Goal: Task Accomplishment & Management: Use online tool/utility

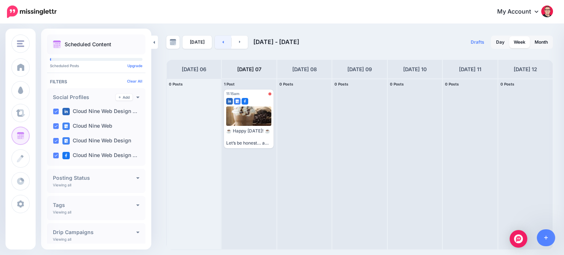
click at [222, 41] on icon at bounding box center [223, 42] width 2 height 4
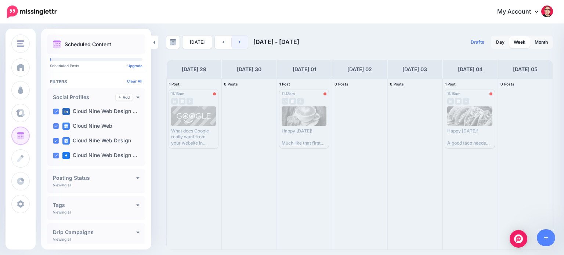
click at [239, 42] on icon at bounding box center [240, 42] width 2 height 4
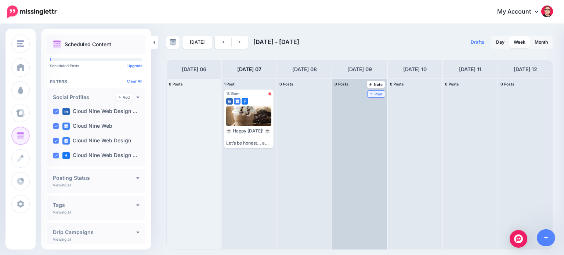
click at [370, 92] on span "Post" at bounding box center [376, 94] width 13 height 4
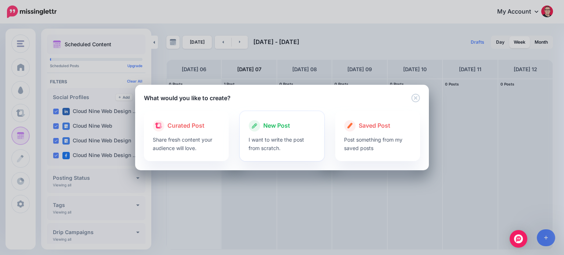
click at [294, 143] on p "I want to write the post from scratch." at bounding box center [281, 143] width 67 height 17
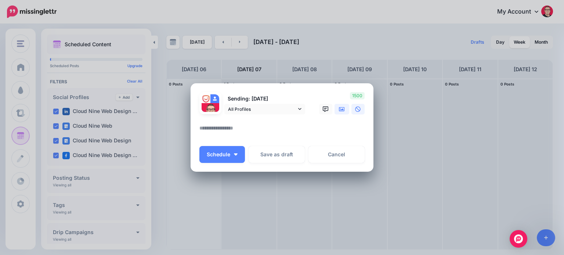
click at [344, 111] on icon at bounding box center [342, 109] width 6 height 4
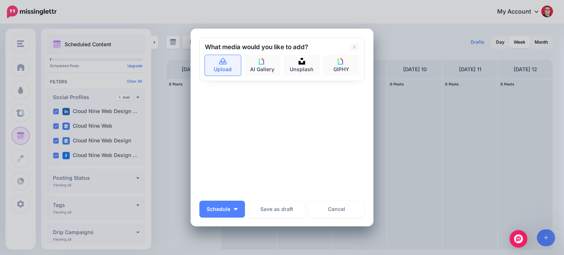
click at [224, 69] on link "Upload" at bounding box center [223, 65] width 36 height 21
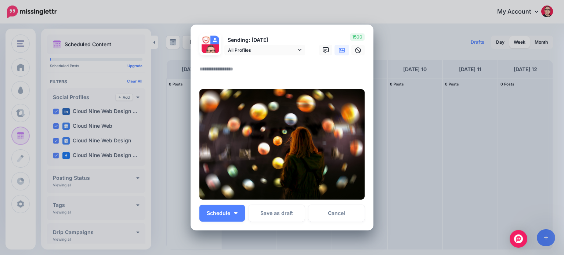
click at [263, 70] on textarea at bounding box center [283, 72] width 169 height 14
paste textarea "**********"
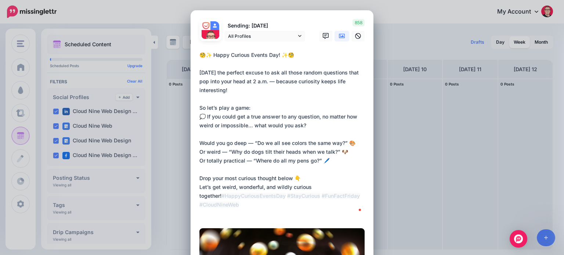
click at [360, 143] on textarea "**********" at bounding box center [283, 134] width 169 height 167
click at [353, 152] on textarea "**********" at bounding box center [283, 134] width 169 height 167
click at [345, 161] on textarea "**********" at bounding box center [283, 134] width 169 height 167
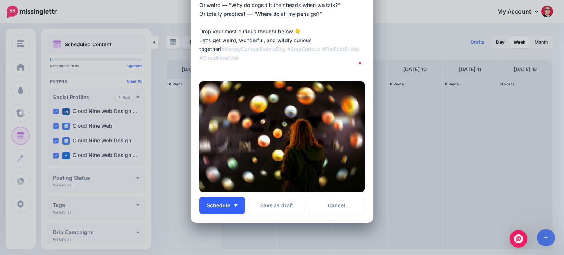
type textarea "**********"
click at [238, 206] on button "Schedule" at bounding box center [222, 205] width 46 height 17
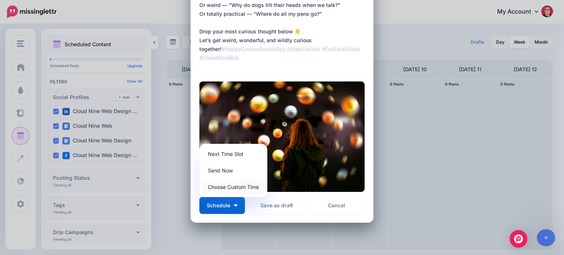
click at [234, 188] on link "Choose Custom Time" at bounding box center [233, 187] width 62 height 14
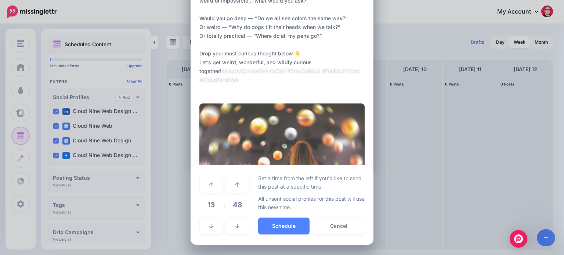
scroll to position [124, 0]
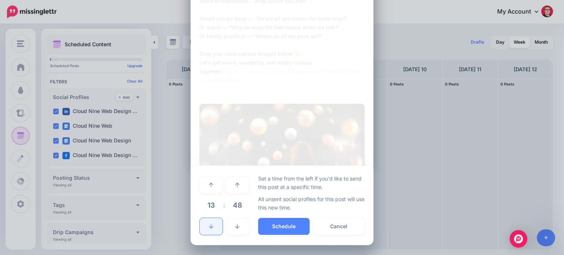
click at [209, 226] on icon at bounding box center [211, 226] width 4 height 5
click at [210, 187] on link at bounding box center [211, 185] width 23 height 17
click at [238, 220] on link at bounding box center [237, 226] width 23 height 17
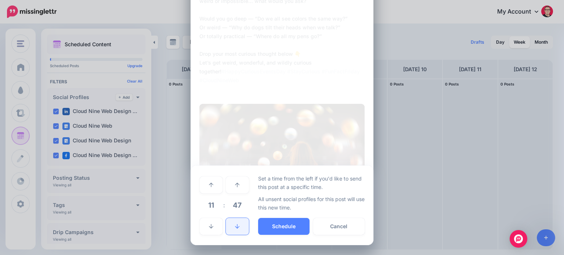
click at [238, 220] on link at bounding box center [237, 226] width 23 height 17
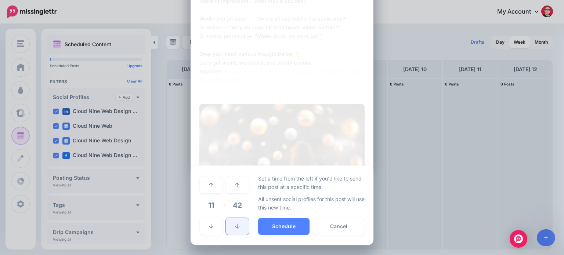
click at [238, 220] on link at bounding box center [237, 226] width 23 height 17
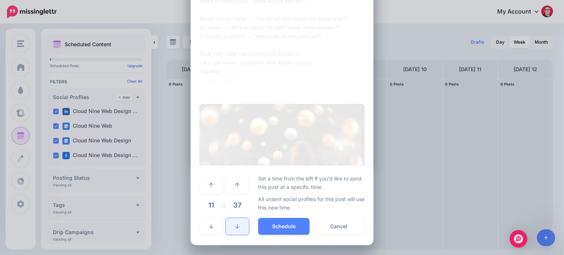
click at [238, 220] on link at bounding box center [237, 226] width 23 height 17
click at [237, 220] on link at bounding box center [237, 226] width 23 height 17
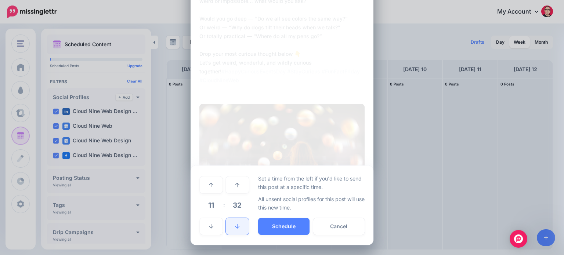
click at [237, 220] on link at bounding box center [237, 226] width 23 height 17
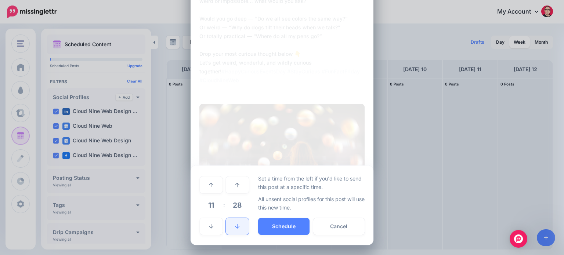
click at [237, 220] on link at bounding box center [237, 226] width 23 height 17
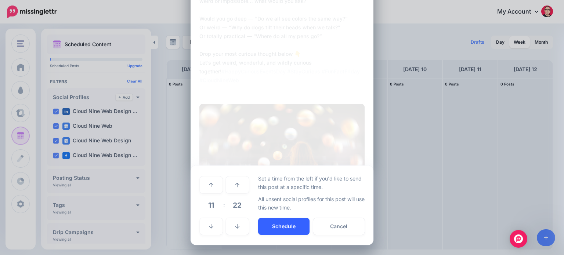
click at [281, 227] on button "Schedule" at bounding box center [283, 226] width 51 height 17
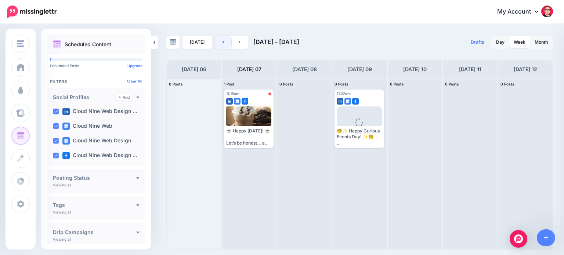
click at [219, 42] on link at bounding box center [223, 42] width 17 height 13
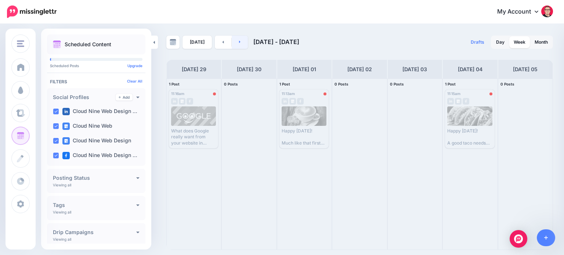
click at [241, 42] on link at bounding box center [240, 42] width 17 height 13
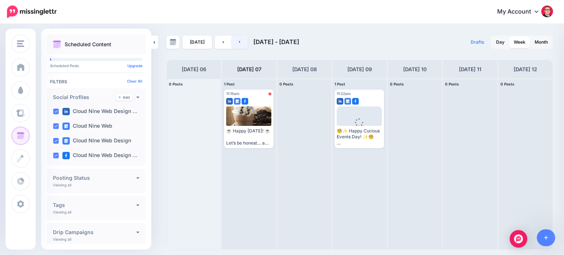
click at [239, 42] on link at bounding box center [240, 42] width 17 height 13
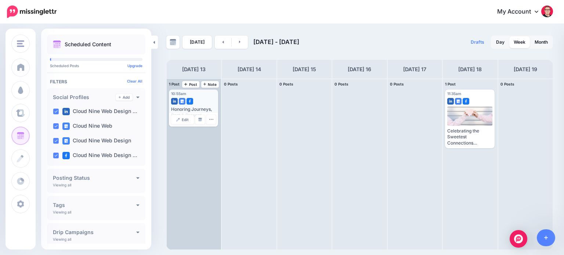
click at [207, 102] on div at bounding box center [193, 99] width 45 height 7
click at [183, 119] on span "Edit" at bounding box center [185, 120] width 7 height 4
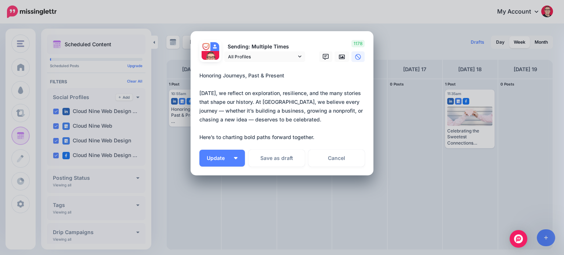
scroll to position [0, 0]
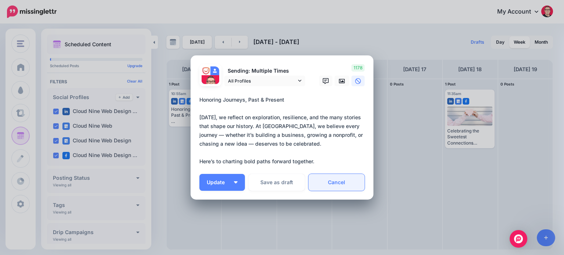
click at [347, 182] on link "Cancel" at bounding box center [336, 182] width 56 height 17
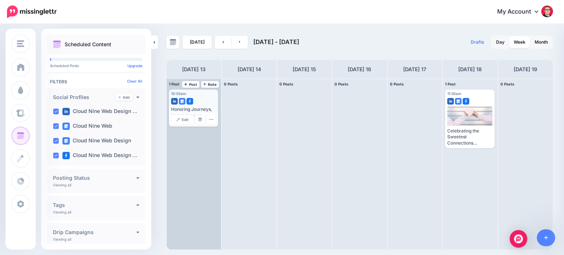
click at [206, 114] on div "Edit Manage Dates Assign to User Delete Post" at bounding box center [193, 120] width 49 height 14
click at [211, 122] on button "button" at bounding box center [211, 120] width 10 height 10
click at [228, 142] on link "Delete Post" at bounding box center [228, 142] width 38 height 8
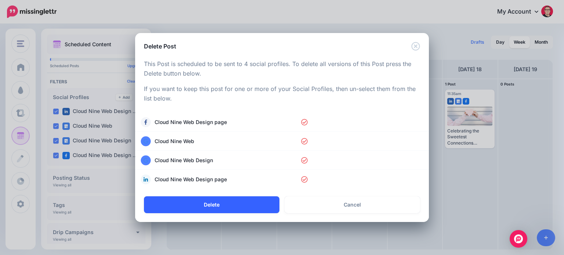
click at [221, 206] on button "Delete" at bounding box center [211, 204] width 135 height 17
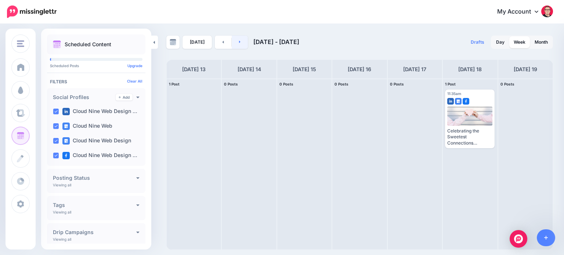
click at [237, 44] on link at bounding box center [240, 42] width 17 height 13
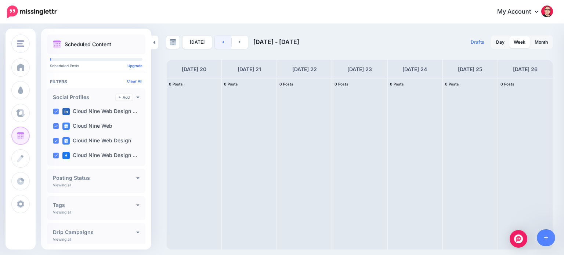
click at [219, 44] on link at bounding box center [223, 42] width 17 height 13
